Goal: Find specific page/section: Find specific page/section

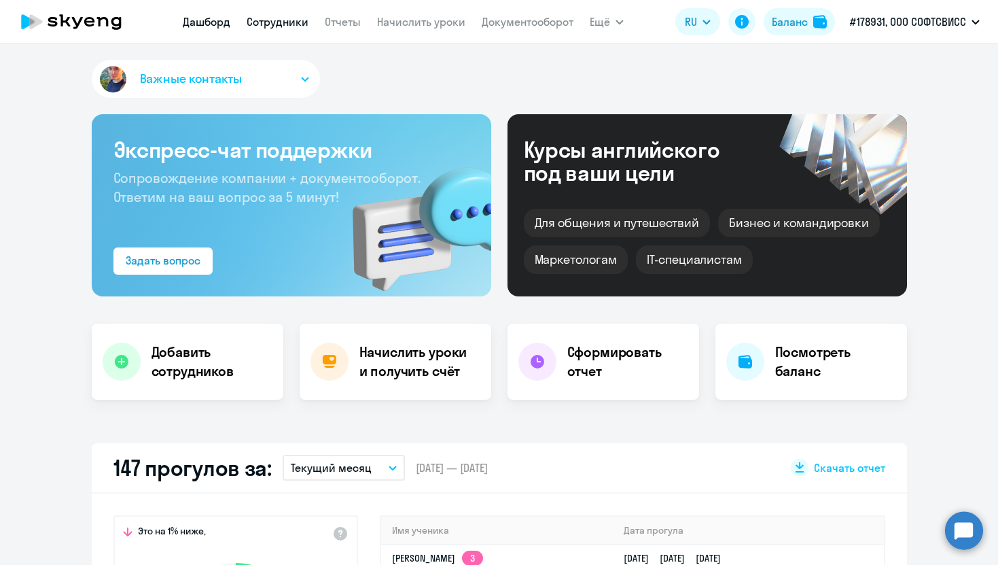
click at [289, 20] on link "Сотрудники" at bounding box center [278, 22] width 62 height 14
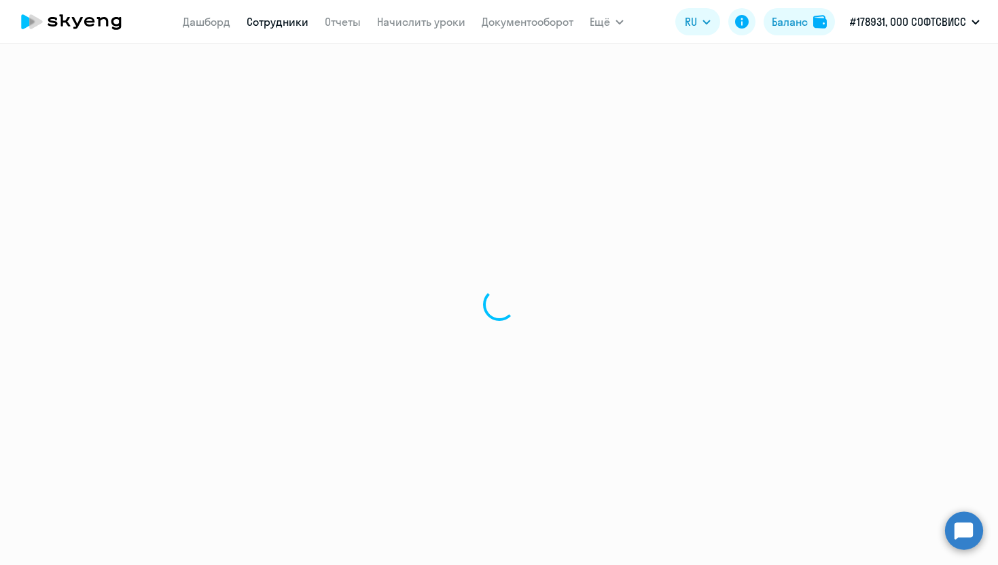
select select "30"
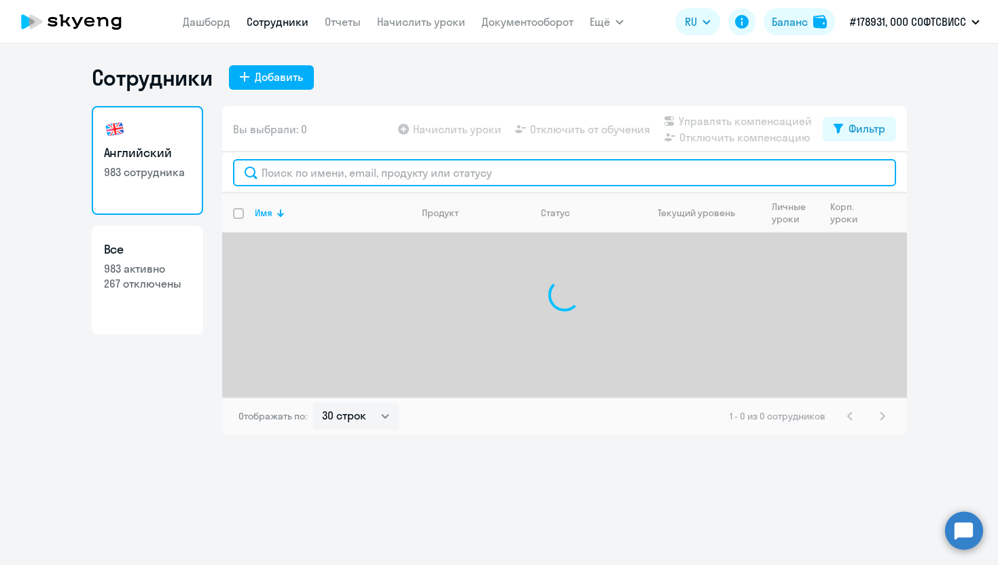
click at [351, 185] on input "text" at bounding box center [564, 172] width 663 height 27
type input "v"
type input "d"
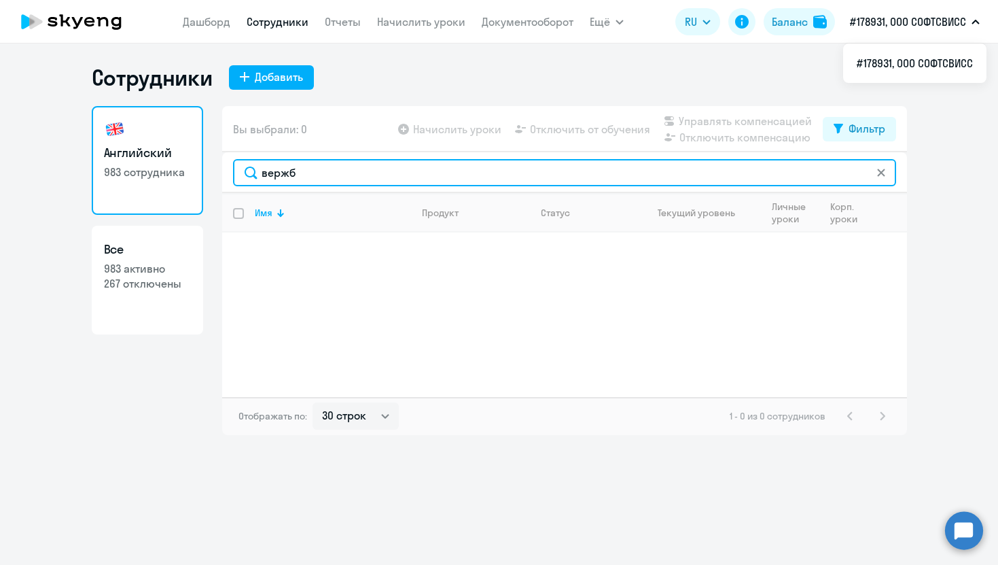
type input "вержб"
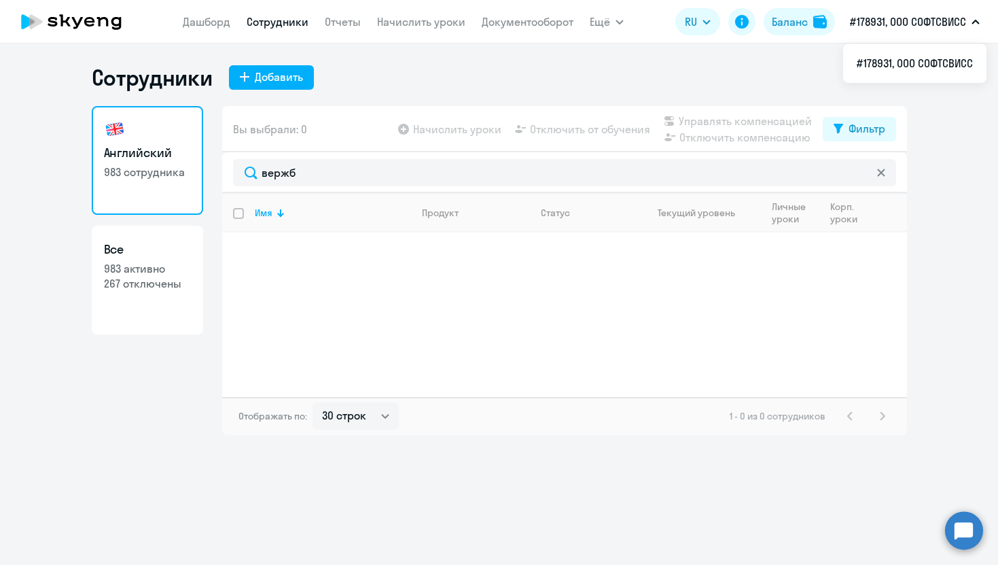
click at [976, 24] on button "#178931, ООО СОФТСВИСС" at bounding box center [914, 21] width 143 height 33
click at [975, 22] on icon "button" at bounding box center [975, 21] width 7 height 3
click at [622, 16] on button "Ещё" at bounding box center [607, 21] width 34 height 27
click at [620, 27] on button "Ещё" at bounding box center [607, 21] width 34 height 27
click at [612, 22] on button "Ещё" at bounding box center [607, 21] width 34 height 27
